Goal: Information Seeking & Learning: Check status

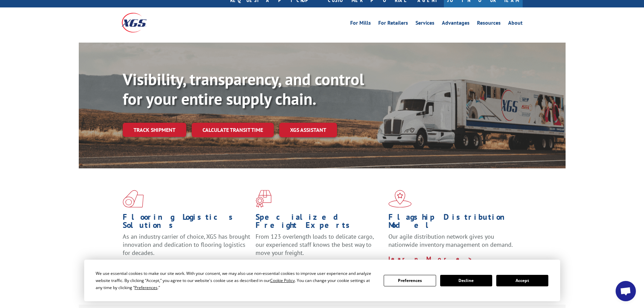
scroll to position [34, 0]
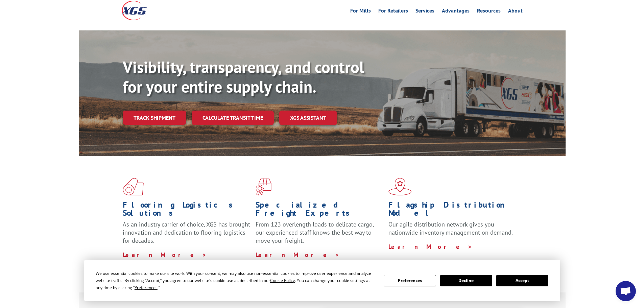
click at [524, 280] on button "Accept" at bounding box center [522, 280] width 52 height 11
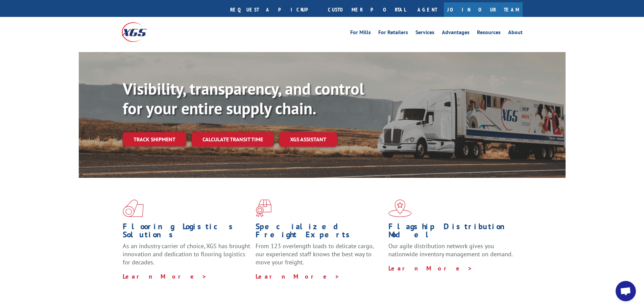
scroll to position [0, 0]
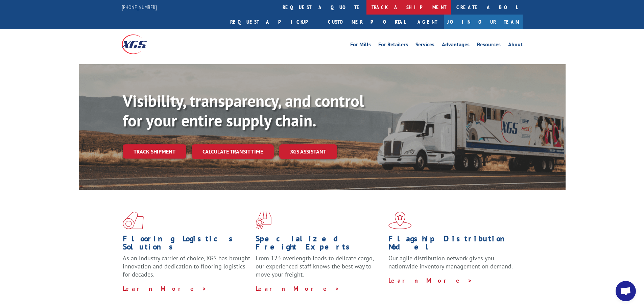
click at [366, 7] on link "track a shipment" at bounding box center [408, 7] width 85 height 15
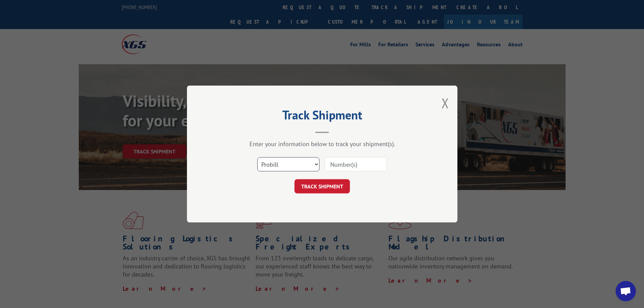
click at [298, 163] on select "Select category... Probill BOL PO" at bounding box center [288, 164] width 62 height 14
select select "bol"
click at [257, 157] on select "Select category... Probill BOL PO" at bounding box center [288, 164] width 62 height 14
click at [333, 165] on input at bounding box center [355, 164] width 62 height 14
type input "7037024"
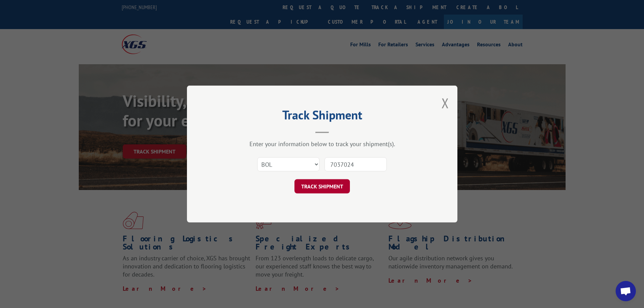
click at [328, 182] on button "TRACK SHIPMENT" at bounding box center [321, 186] width 55 height 14
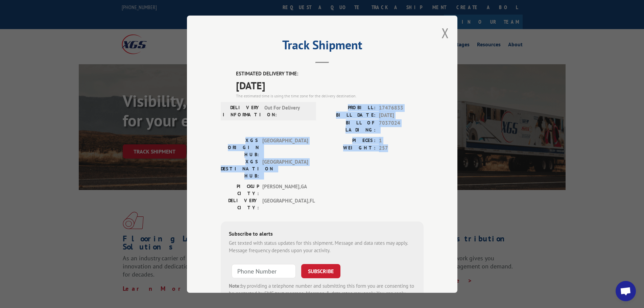
drag, startPoint x: 350, startPoint y: 106, endPoint x: 384, endPoint y: 142, distance: 49.3
click at [384, 142] on div "ESTIMATED DELIVERY TIME: [DATE] The estimated time is using the time zone for t…" at bounding box center [322, 191] width 203 height 243
copy div "PROBILL: 17476833 BILL DATE: [DATE] BILL OF LADING: 7037024 XGS ORIGIN HUB: TUN…"
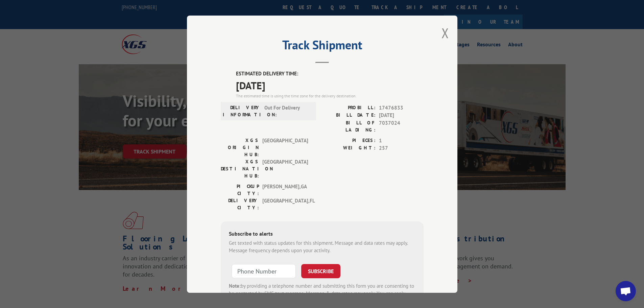
click at [221, 73] on div "ESTIMATED DELIVERY TIME: [DATE] The estimated time is using the time zone for t…" at bounding box center [322, 191] width 203 height 243
drag, startPoint x: 230, startPoint y: 72, endPoint x: 286, endPoint y: 85, distance: 57.5
click at [286, 85] on div "ESTIMATED DELIVERY TIME: [DATE] The estimated time is using the time zone for t…" at bounding box center [322, 191] width 203 height 243
copy div "ESTIMATED DELIVERY TIME: [DATE]"
